Goal: Register for event/course

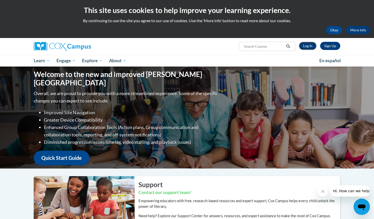
click at [308, 46] on link "Log In" at bounding box center [308, 46] width 18 height 8
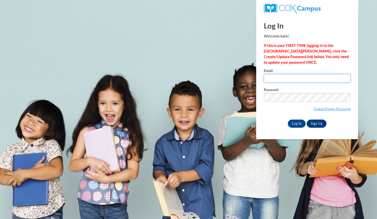
click at [280, 78] on input "Email" at bounding box center [307, 78] width 87 height 9
type input "aundrea.williams@capna.org"
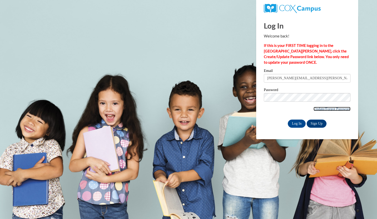
click at [317, 108] on link "Update/Forgot Password" at bounding box center [332, 109] width 37 height 4
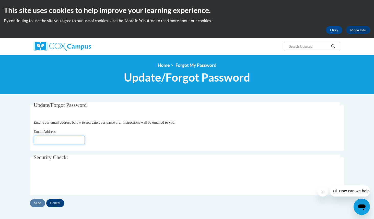
click at [73, 142] on input "Email Address" at bounding box center [59, 140] width 51 height 9
click at [77, 142] on input "Auny21@hotmail.com" at bounding box center [59, 140] width 51 height 9
type input "A"
type input "[PERSON_NAME][EMAIL_ADDRESS][PERSON_NAME][DOMAIN_NAME]"
click at [35, 205] on input "Send" at bounding box center [37, 203] width 15 height 8
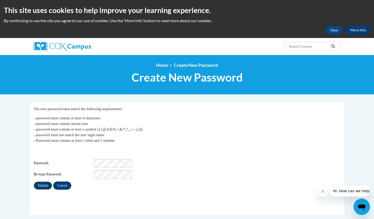
click at [41, 185] on input "Submit" at bounding box center [43, 186] width 18 height 8
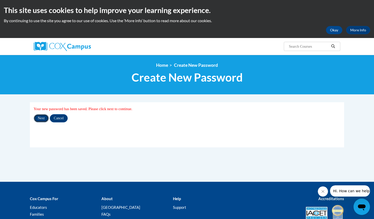
click at [42, 119] on input "Next" at bounding box center [41, 118] width 15 height 8
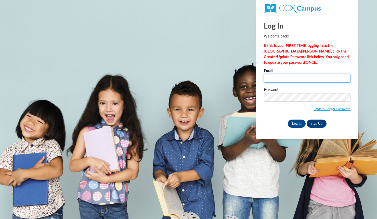
click at [303, 76] on input "Email" at bounding box center [307, 78] width 87 height 9
type input "[PERSON_NAME][EMAIL_ADDRESS][PERSON_NAME][DOMAIN_NAME]"
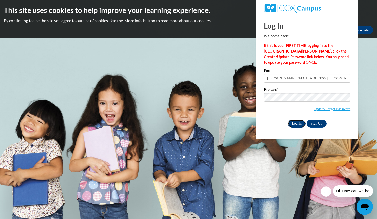
click at [300, 123] on input "Log In" at bounding box center [297, 124] width 18 height 8
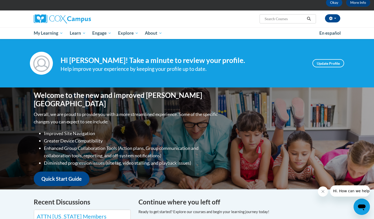
scroll to position [27, 0]
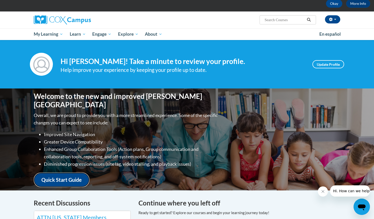
click at [56, 176] on link "Quick Start Guide" at bounding box center [62, 180] width 56 height 15
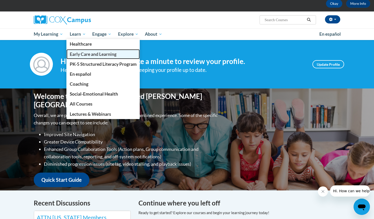
click at [87, 55] on span "Early Care and Learning" at bounding box center [93, 54] width 47 height 5
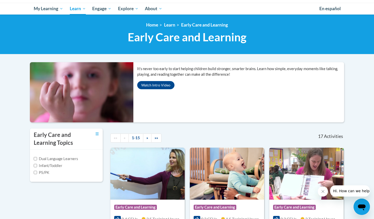
scroll to position [52, 0]
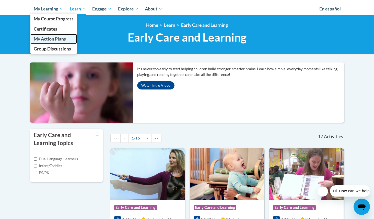
click at [60, 40] on span "My Action Plans" at bounding box center [50, 38] width 32 height 5
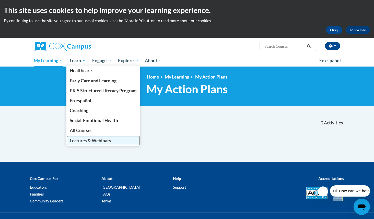
click at [95, 140] on span "Lectures & Webinars" at bounding box center [90, 140] width 41 height 5
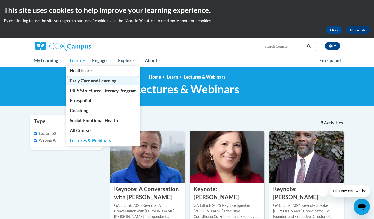
click at [80, 80] on span "Early Care and Learning" at bounding box center [93, 80] width 47 height 5
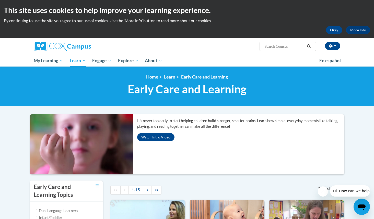
click at [289, 45] on input "Search..." at bounding box center [284, 46] width 41 height 6
type input "THE POWER OF LANGUAGE"
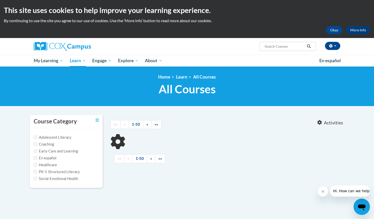
type input "THE POWER OF LANGUAGE"
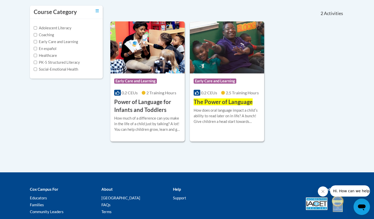
scroll to position [112, 0]
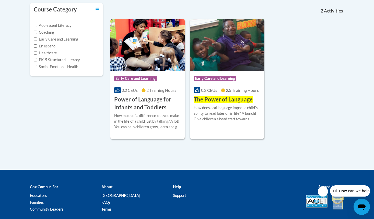
click at [155, 102] on h3 "Power of Language for Infants and Toddlers" at bounding box center [147, 104] width 67 height 16
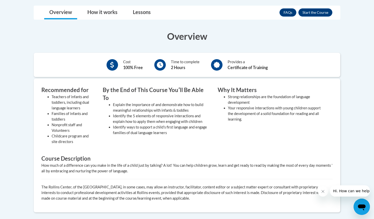
scroll to position [149, 0]
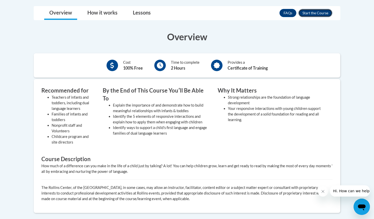
click at [321, 12] on button "Enroll" at bounding box center [315, 13] width 34 height 8
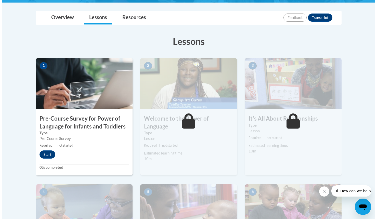
scroll to position [114, 0]
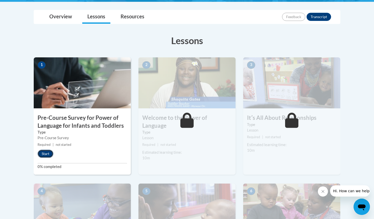
click at [43, 151] on button "Start" at bounding box center [46, 154] width 16 height 8
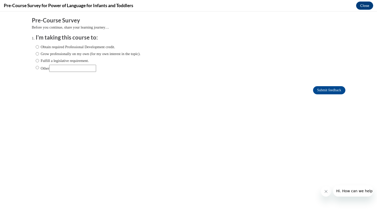
scroll to position [0, 0]
click at [36, 68] on input "Other" at bounding box center [37, 68] width 3 height 6
radio input "true"
click at [72, 70] on input "Other" at bounding box center [72, 68] width 47 height 7
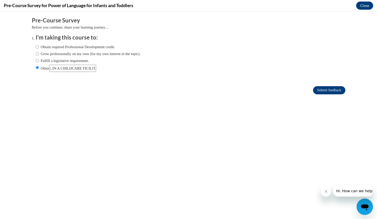
type input "I WORK IN A CHILDCARE FICILITY"
click at [329, 88] on input "Submit feedback" at bounding box center [329, 90] width 32 height 8
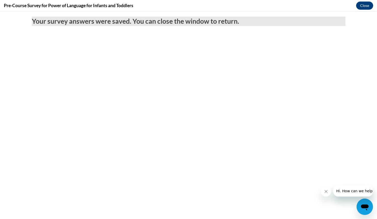
scroll to position [0, 0]
click at [327, 193] on icon "Close message from company" at bounding box center [326, 191] width 3 height 3
click at [328, 194] on button "Close message from company" at bounding box center [326, 192] width 10 height 10
click at [364, 4] on button "Close" at bounding box center [364, 6] width 17 height 8
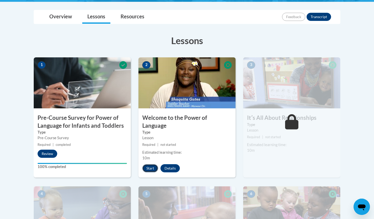
click at [150, 164] on button "Start" at bounding box center [150, 168] width 16 height 8
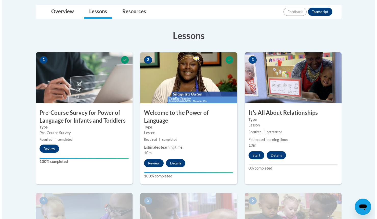
scroll to position [122, 0]
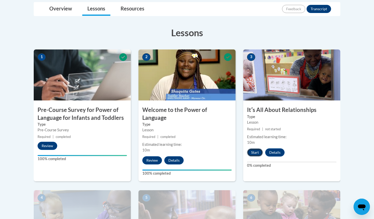
click at [255, 152] on button "Start" at bounding box center [255, 153] width 16 height 8
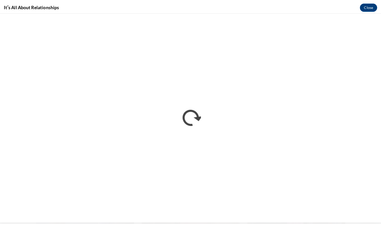
scroll to position [0, 0]
